Goal: Navigation & Orientation: Find specific page/section

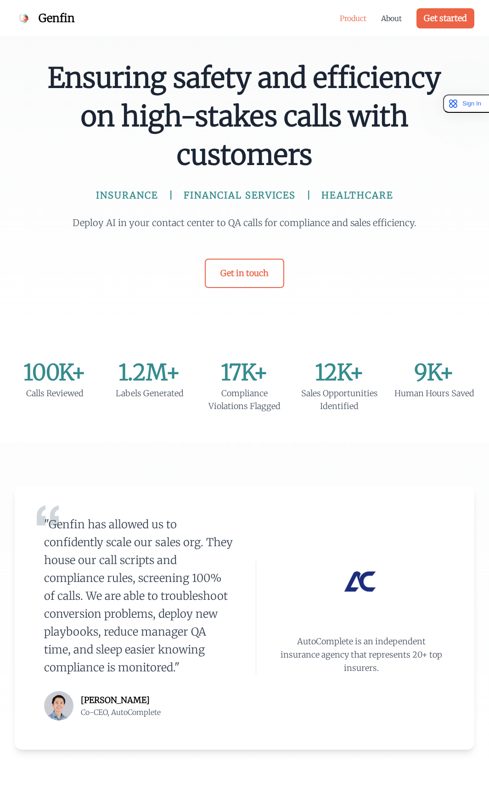
click at [357, 18] on link "Product" at bounding box center [353, 18] width 27 height 11
click at [57, 19] on span "Genfin" at bounding box center [57, 18] width 36 height 15
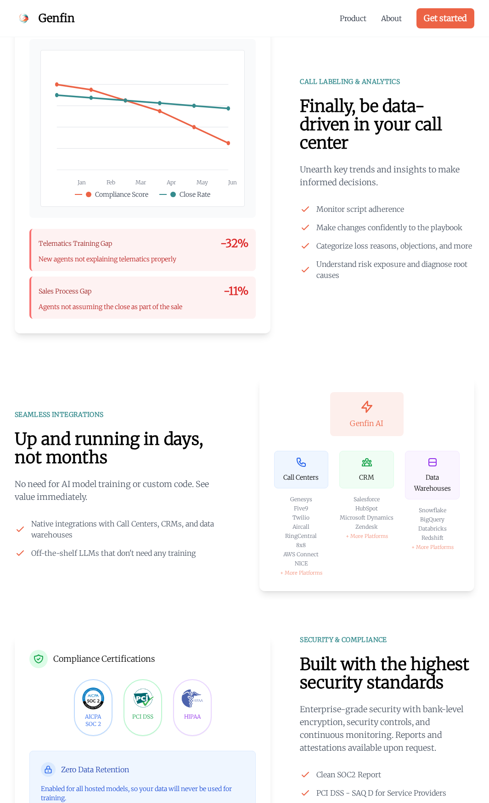
scroll to position [1070, 0]
